Goal: Browse casually

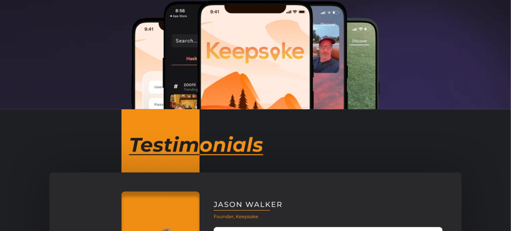
scroll to position [407, 0]
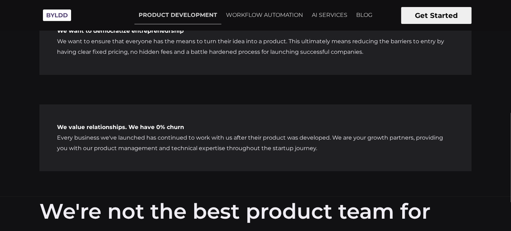
scroll to position [2611, 0]
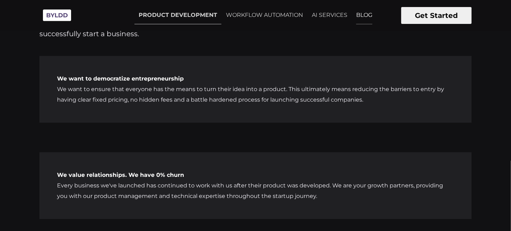
click at [359, 13] on link "BLOG" at bounding box center [364, 15] width 25 height 18
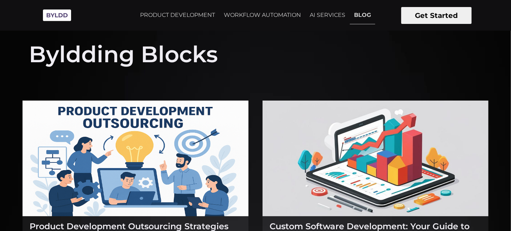
click at [59, 16] on img at bounding box center [56, 15] width 35 height 19
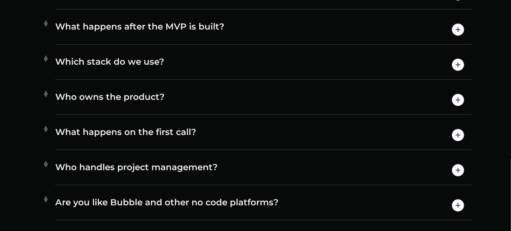
scroll to position [3587, 0]
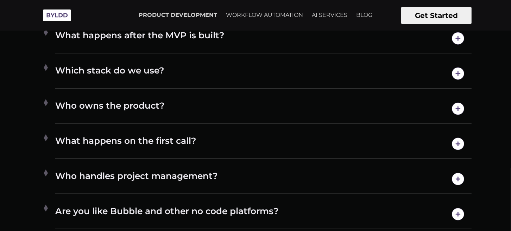
drag, startPoint x: 515, startPoint y: 150, endPoint x: 515, endPoint y: 159, distance: 8.4
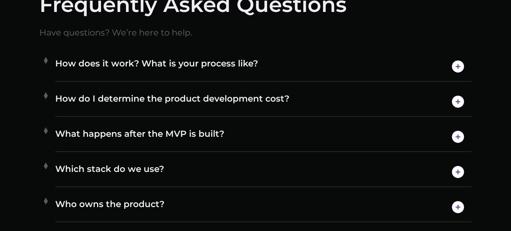
scroll to position [3639, 0]
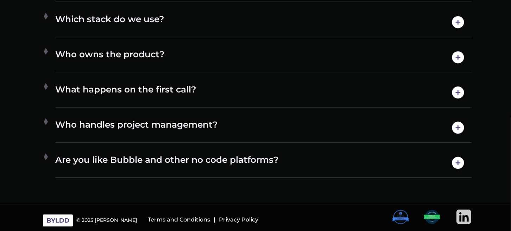
click at [464, 216] on img at bounding box center [464, 217] width 15 height 15
click at [396, 218] on img at bounding box center [400, 217] width 17 height 15
click at [432, 214] on img at bounding box center [431, 217] width 17 height 15
